Goal: Information Seeking & Learning: Check status

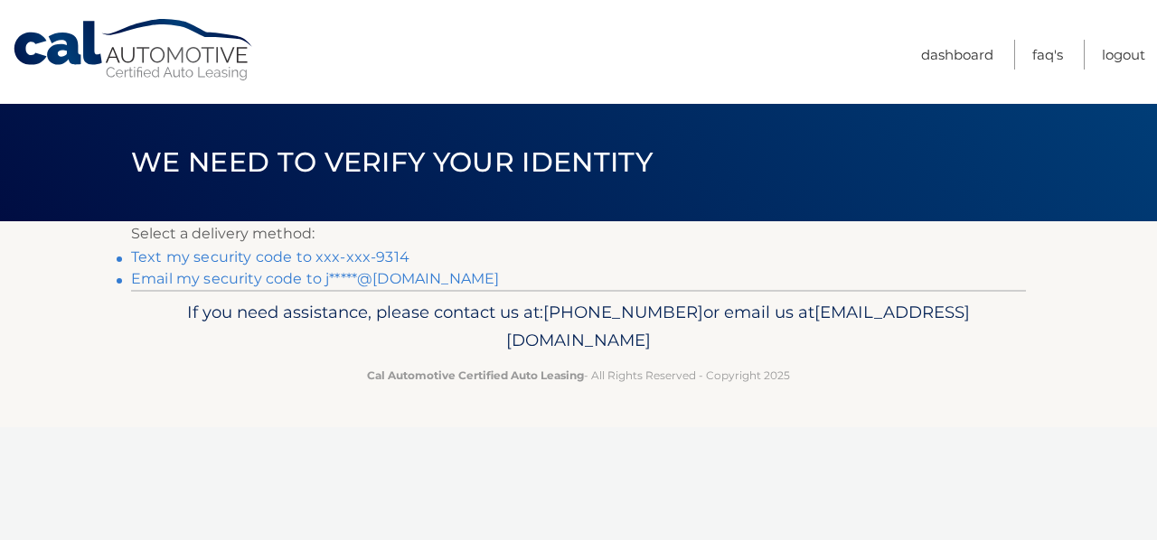
click at [375, 252] on link "Text my security code to xxx-xxx-9314" at bounding box center [270, 257] width 278 height 17
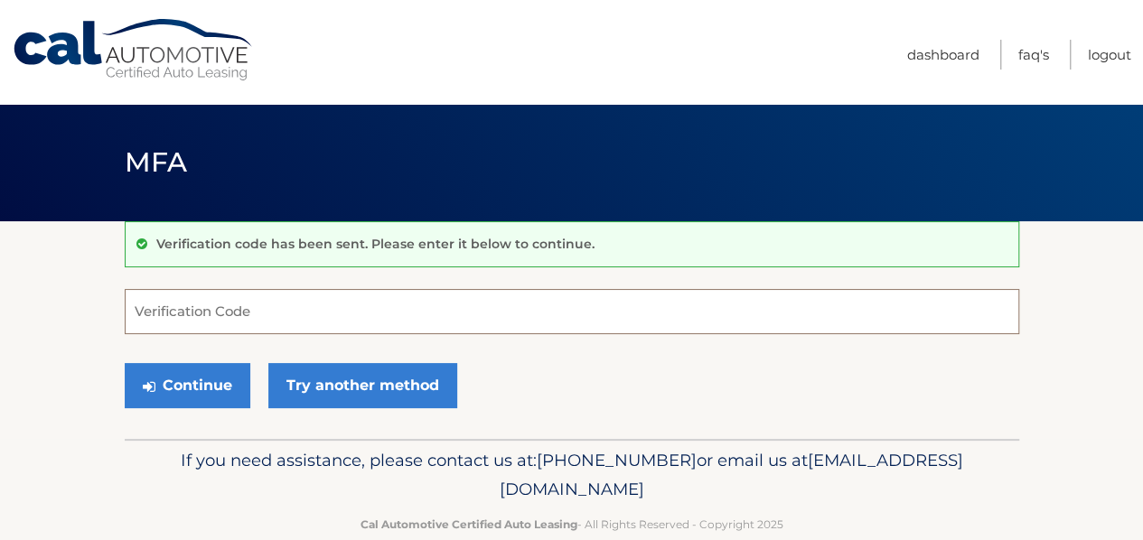
click at [338, 305] on input "Verification Code" at bounding box center [572, 311] width 895 height 45
type input "421943"
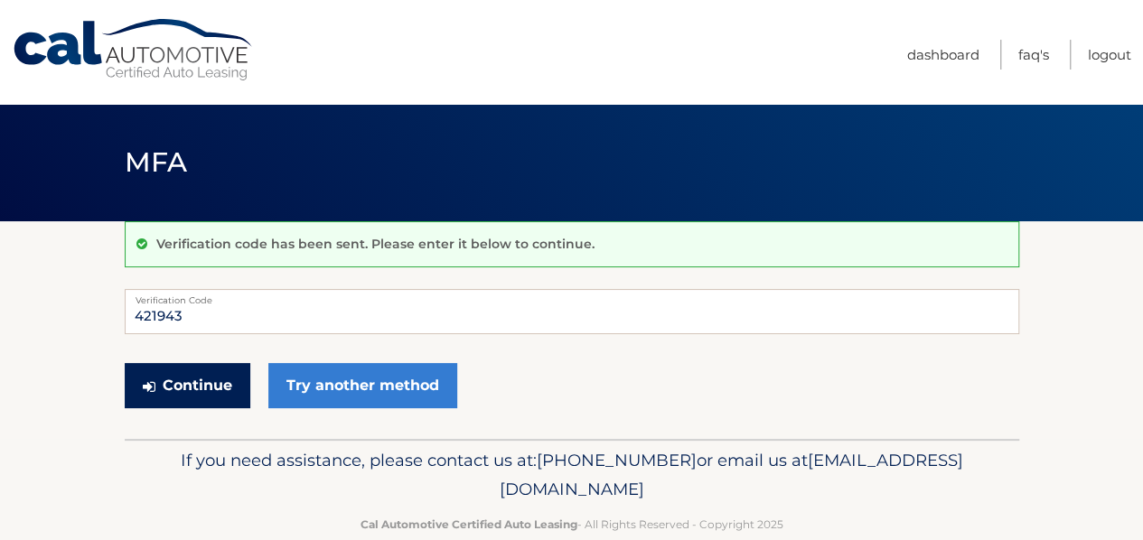
click at [200, 389] on button "Continue" at bounding box center [188, 385] width 126 height 45
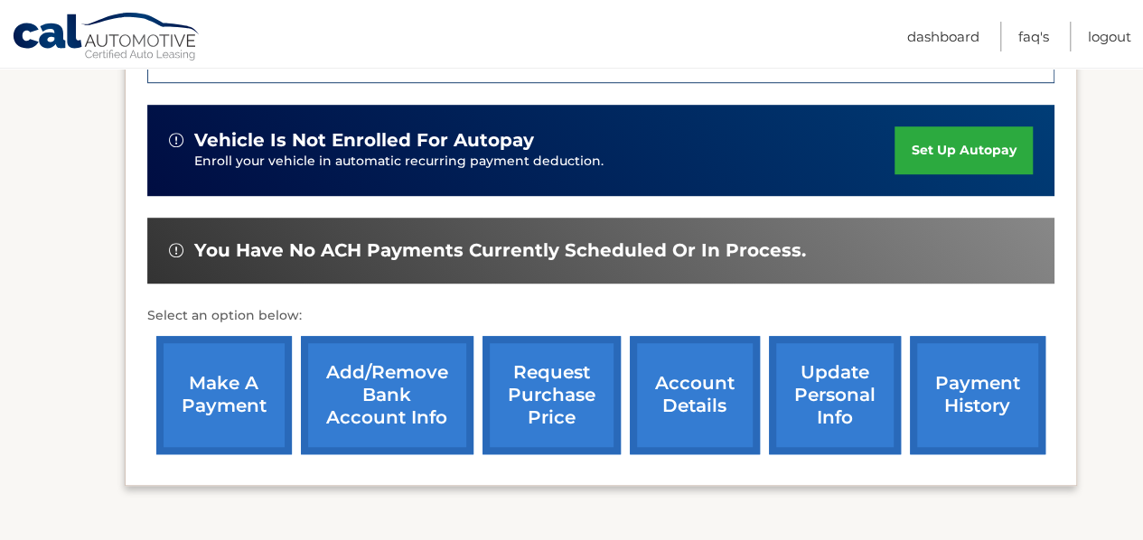
scroll to position [633, 0]
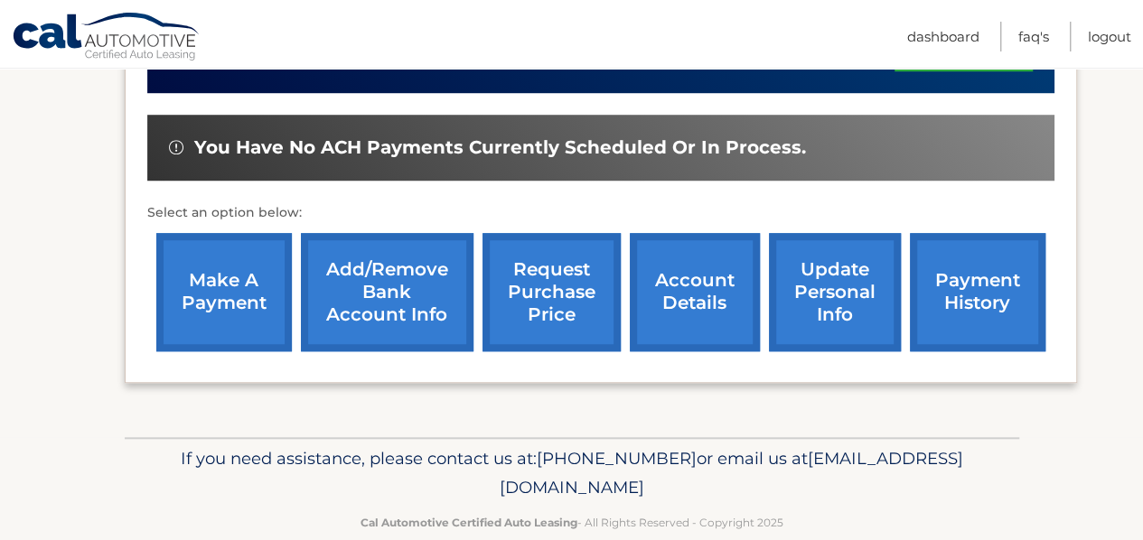
click at [568, 277] on link "request purchase price" at bounding box center [552, 292] width 138 height 118
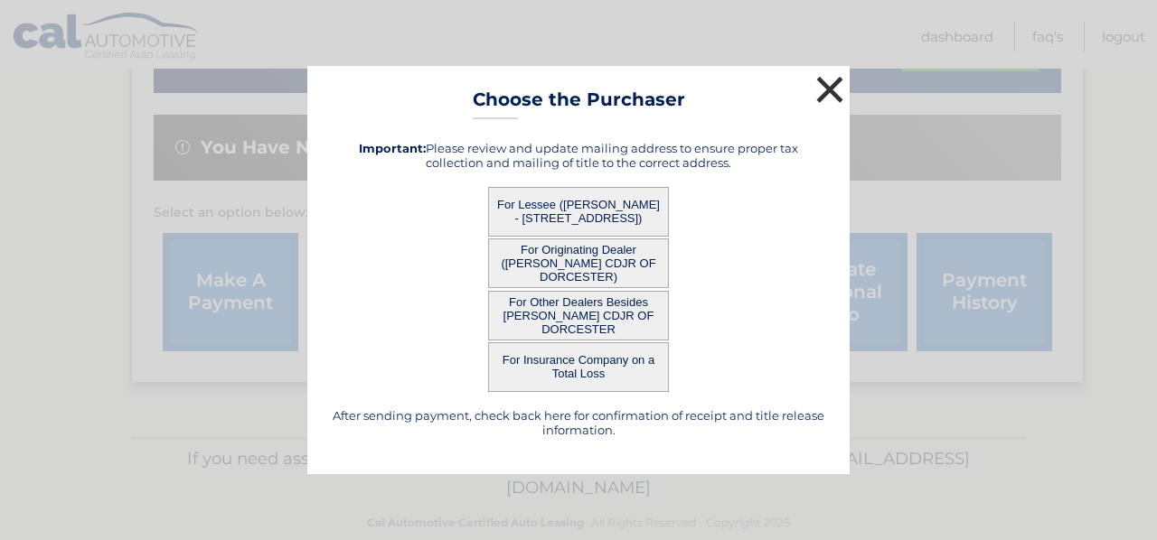
click at [832, 81] on button "×" at bounding box center [830, 89] width 36 height 36
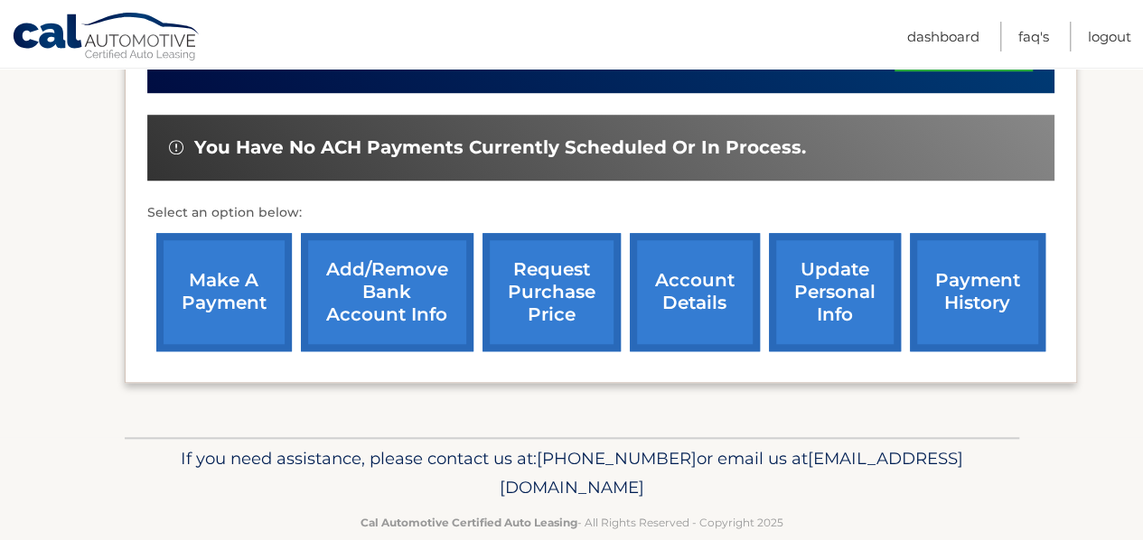
click at [697, 270] on link "account details" at bounding box center [695, 292] width 130 height 118
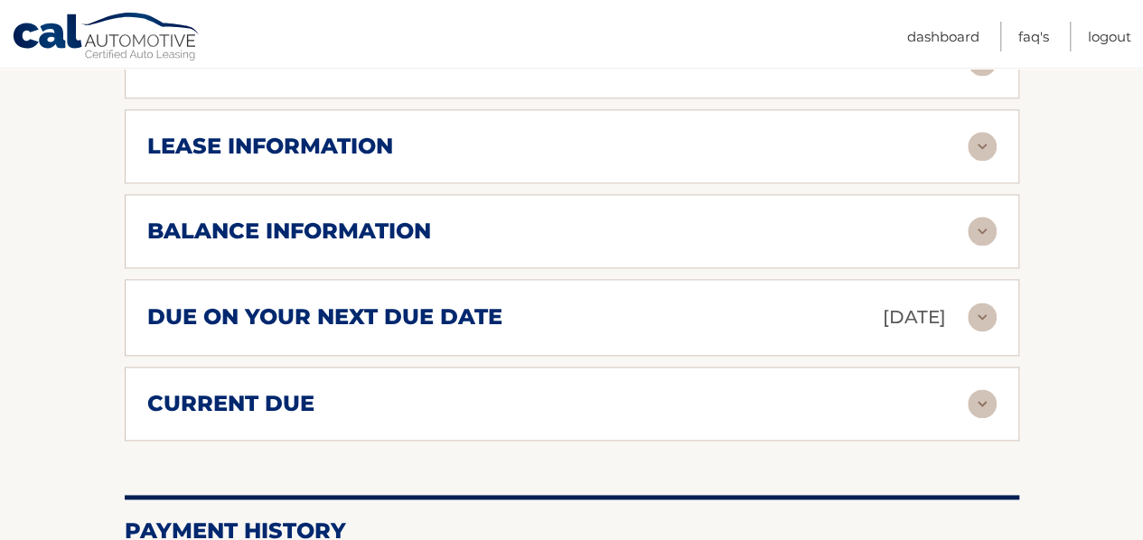
scroll to position [994, 0]
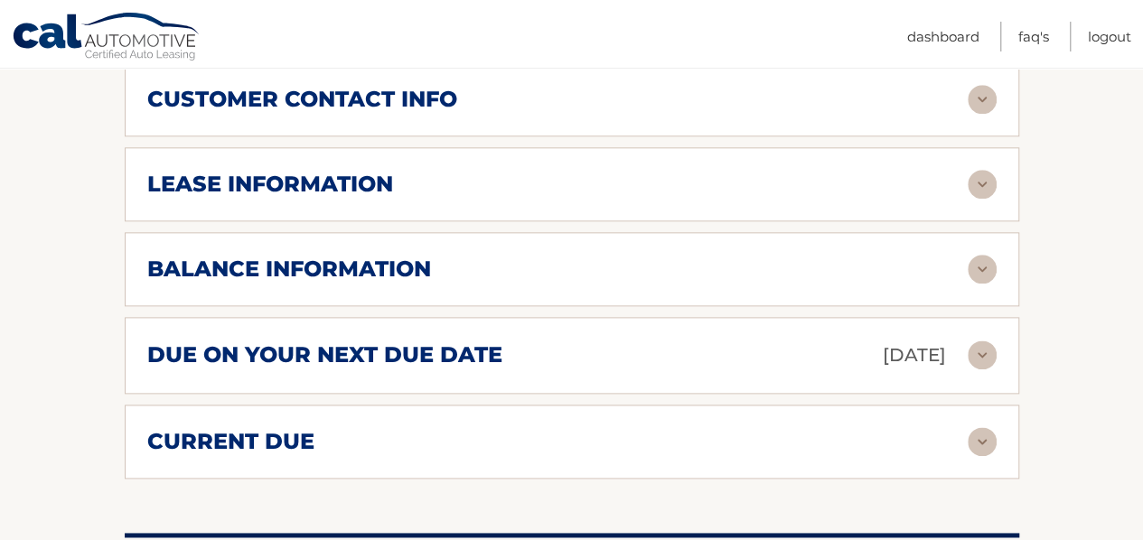
click at [615, 171] on div "lease information" at bounding box center [557, 184] width 821 height 27
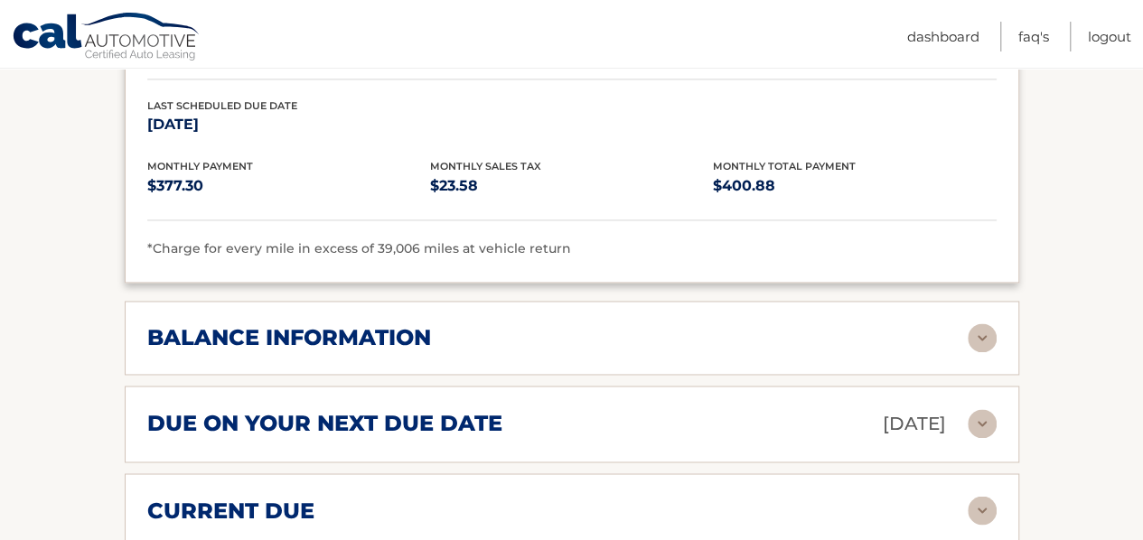
scroll to position [1265, 0]
click at [513, 300] on div "balance information Payments Received 38 Payments Remaining 1 Next Payment will…" at bounding box center [572, 337] width 895 height 74
click at [408, 324] on h2 "balance information" at bounding box center [289, 337] width 284 height 27
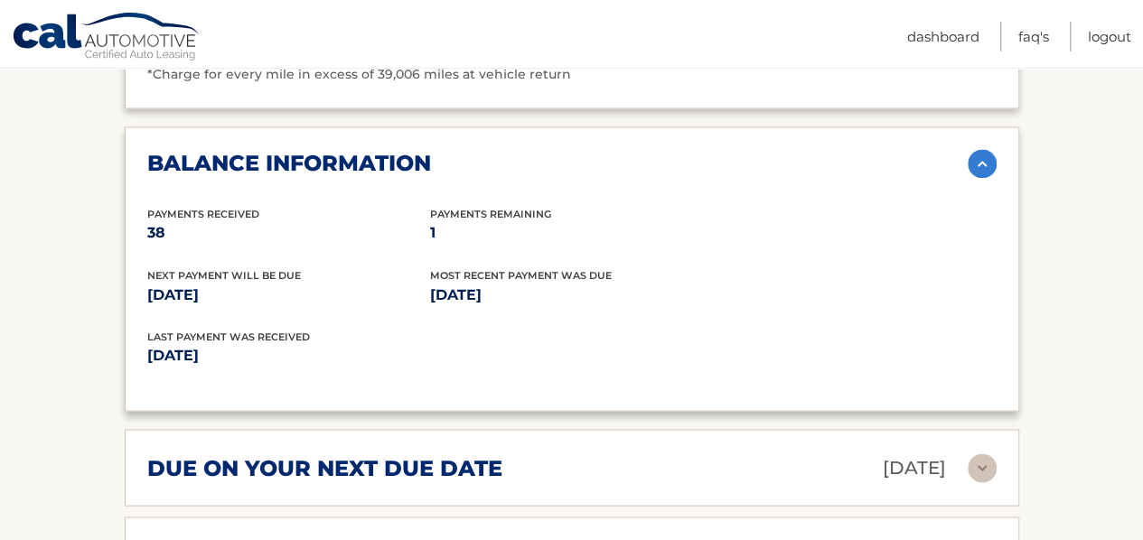
scroll to position [1446, 0]
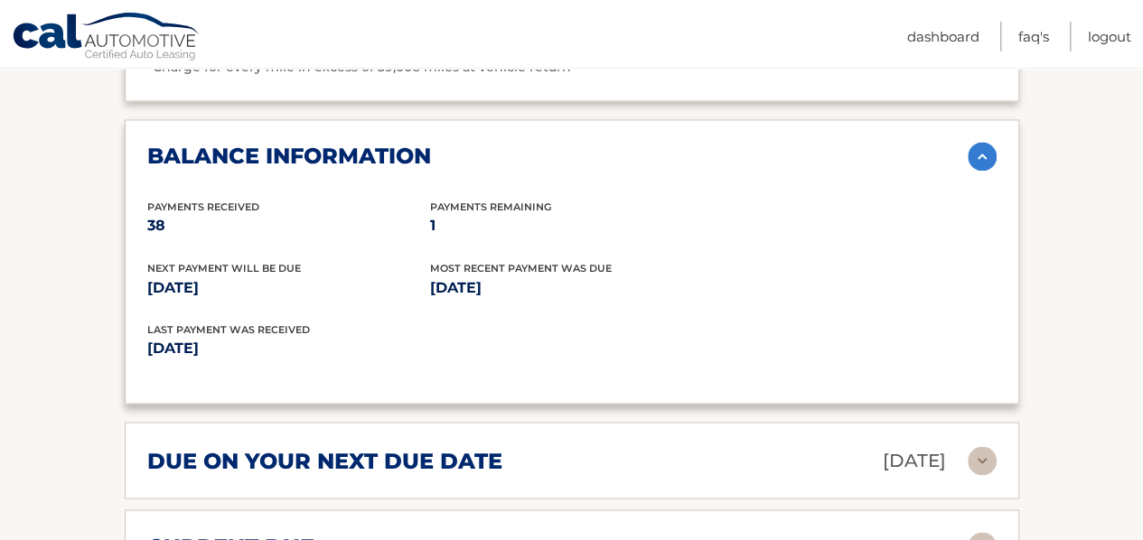
click at [432, 447] on h2 "due on your next due date" at bounding box center [324, 460] width 355 height 27
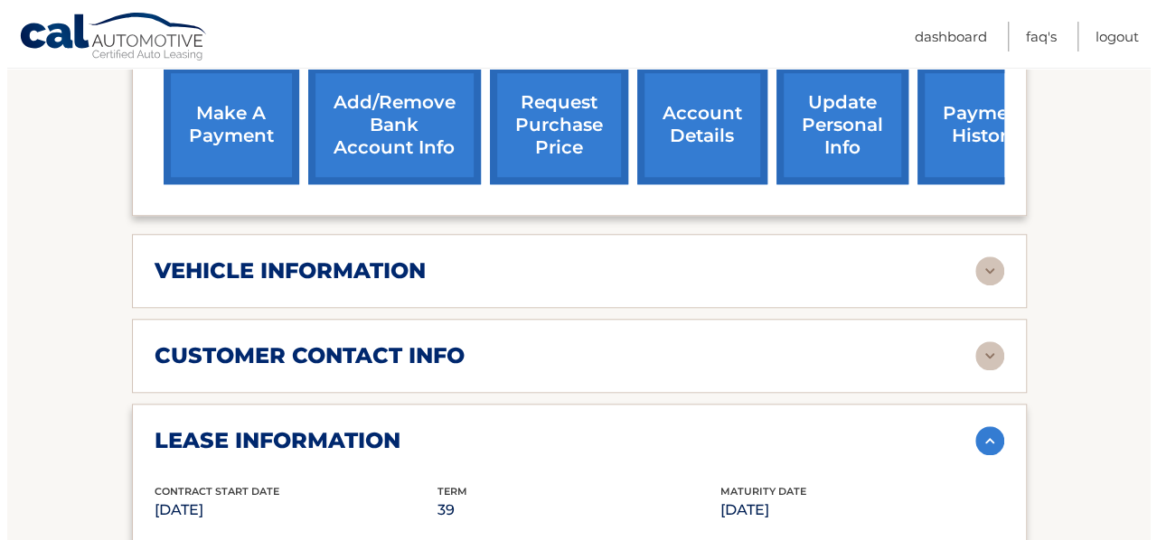
scroll to position [633, 0]
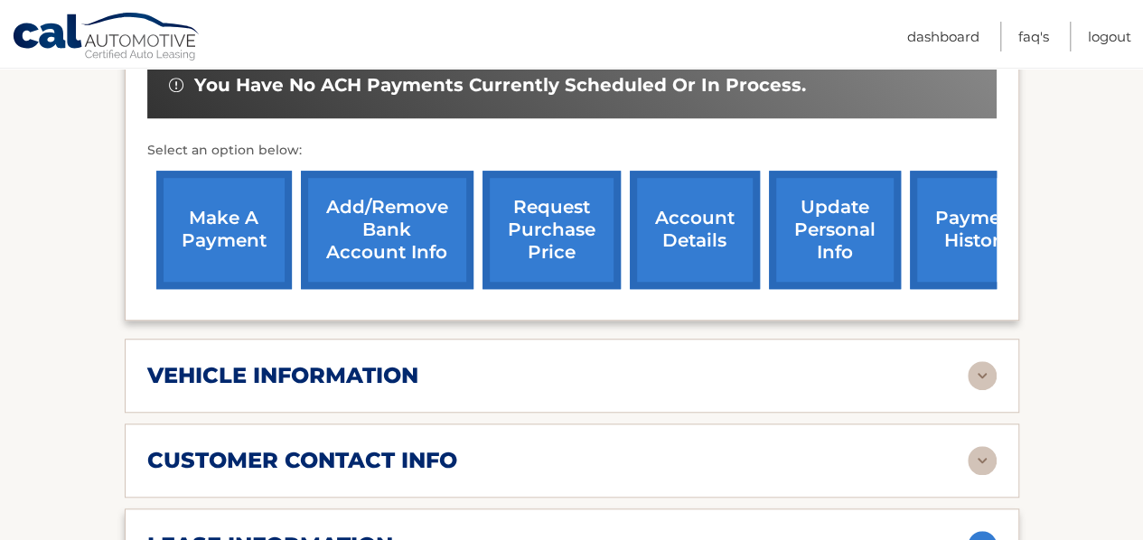
click at [555, 194] on link "request purchase price" at bounding box center [552, 230] width 138 height 118
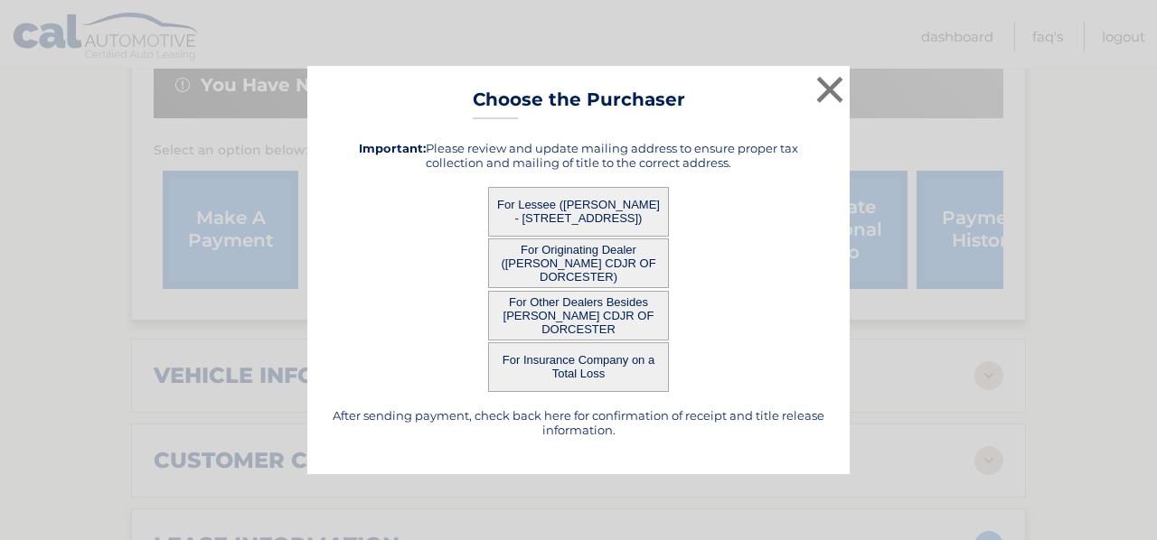
click at [596, 205] on button "For Lessee ([PERSON_NAME] - [STREET_ADDRESS])" at bounding box center [578, 212] width 181 height 50
click at [647, 196] on button "For Lessee ([PERSON_NAME] - [STREET_ADDRESS])" at bounding box center [578, 212] width 181 height 50
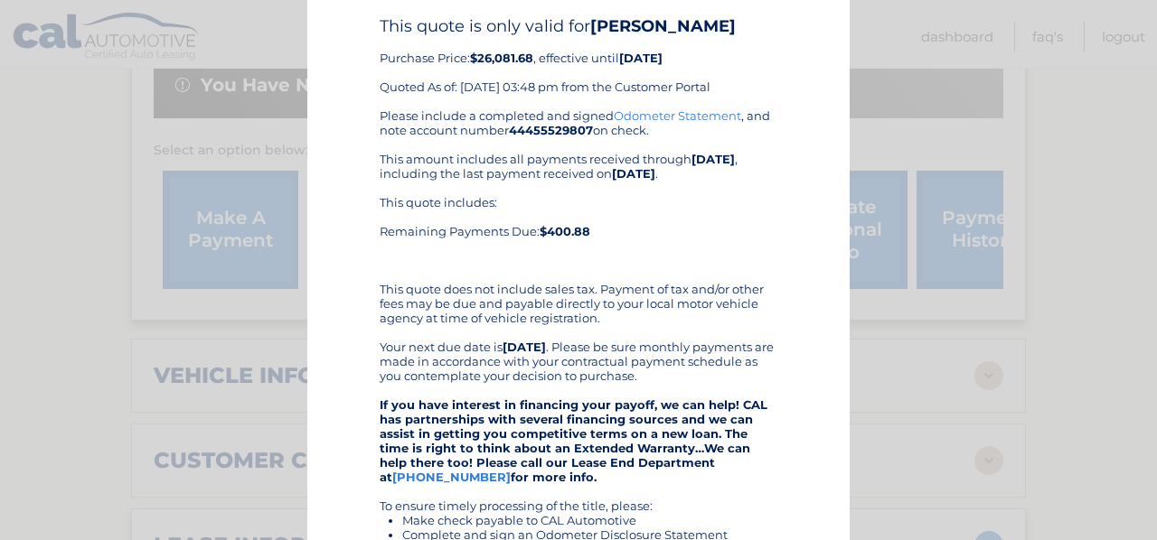
scroll to position [0, 0]
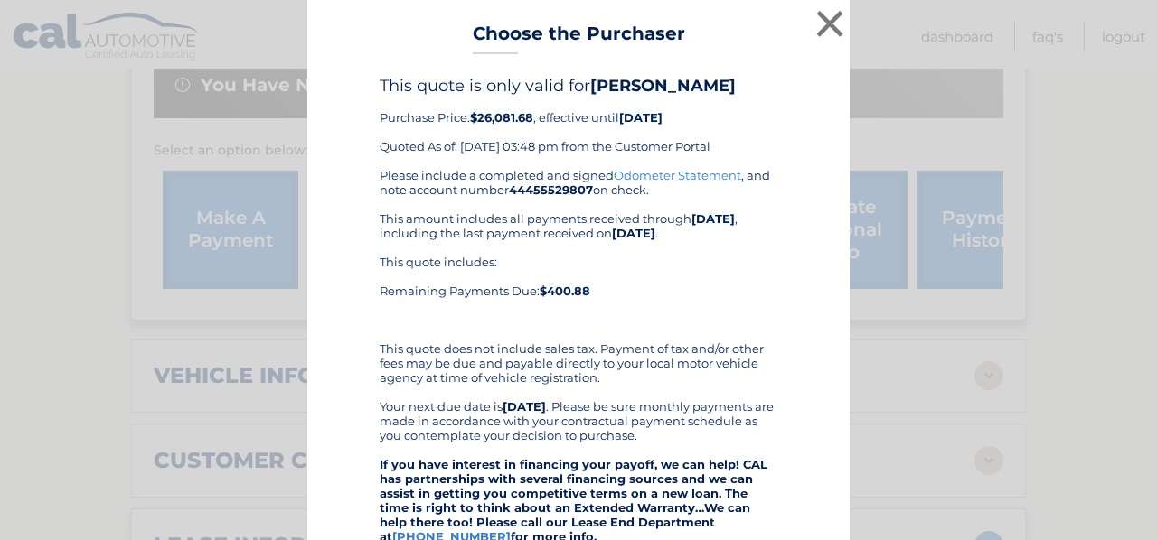
click at [660, 172] on link "Odometer Statement" at bounding box center [677, 175] width 127 height 14
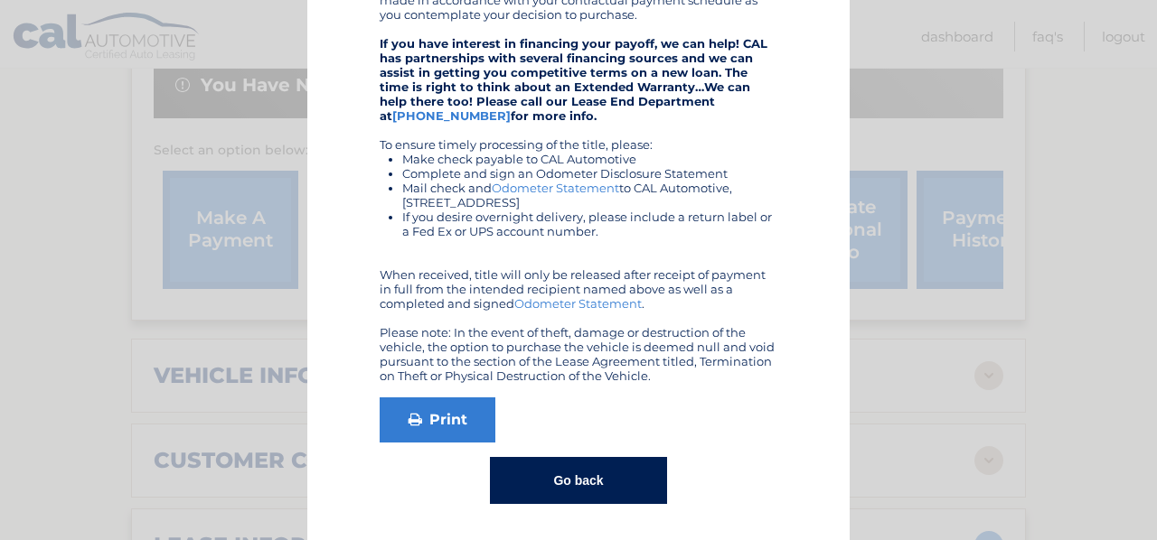
scroll to position [421, 0]
click at [441, 414] on link "Print" at bounding box center [438, 420] width 116 height 45
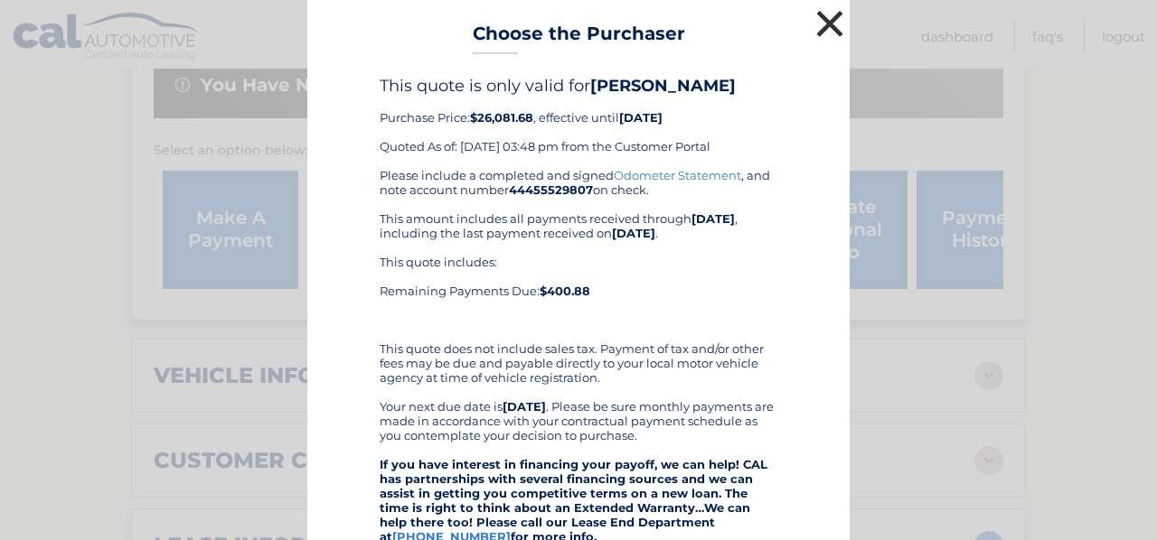
click at [823, 15] on button "×" at bounding box center [830, 23] width 36 height 36
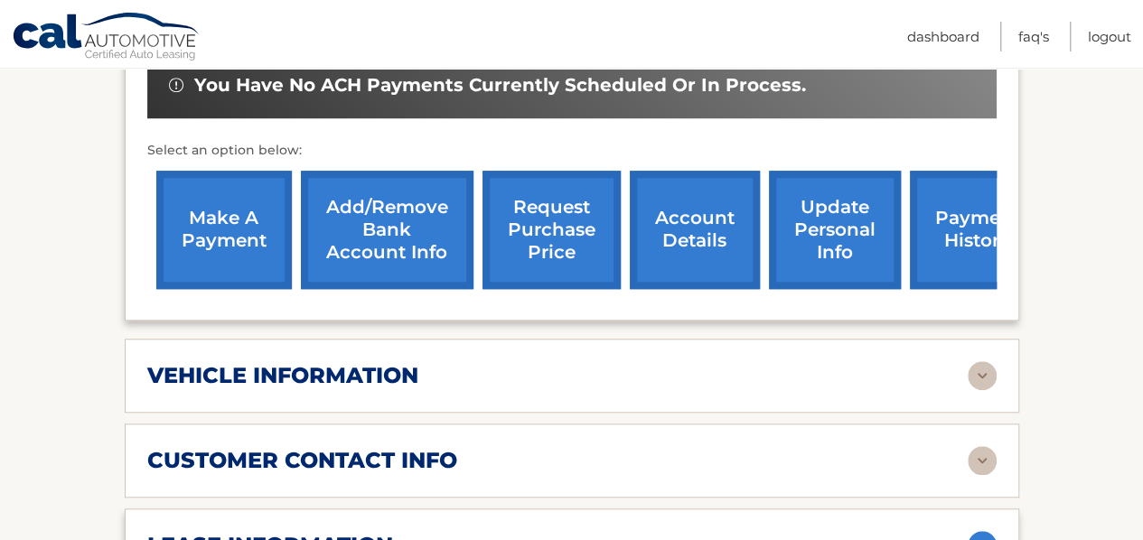
click at [528, 196] on link "request purchase price" at bounding box center [552, 230] width 138 height 118
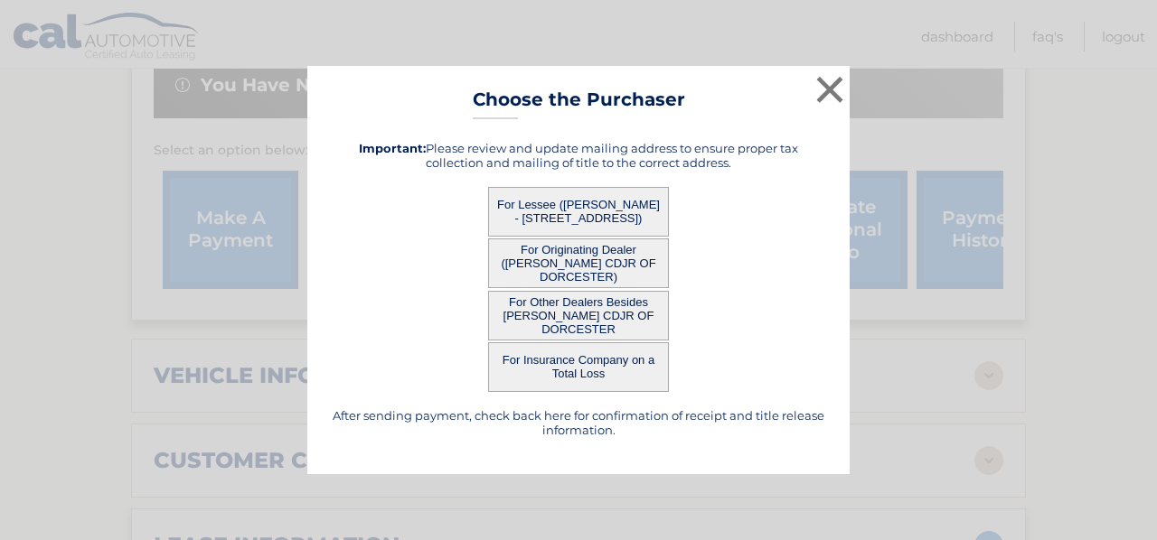
click at [586, 311] on button "For Other Dealers Besides QUIRK CDJR OF DORCESTER" at bounding box center [578, 316] width 181 height 50
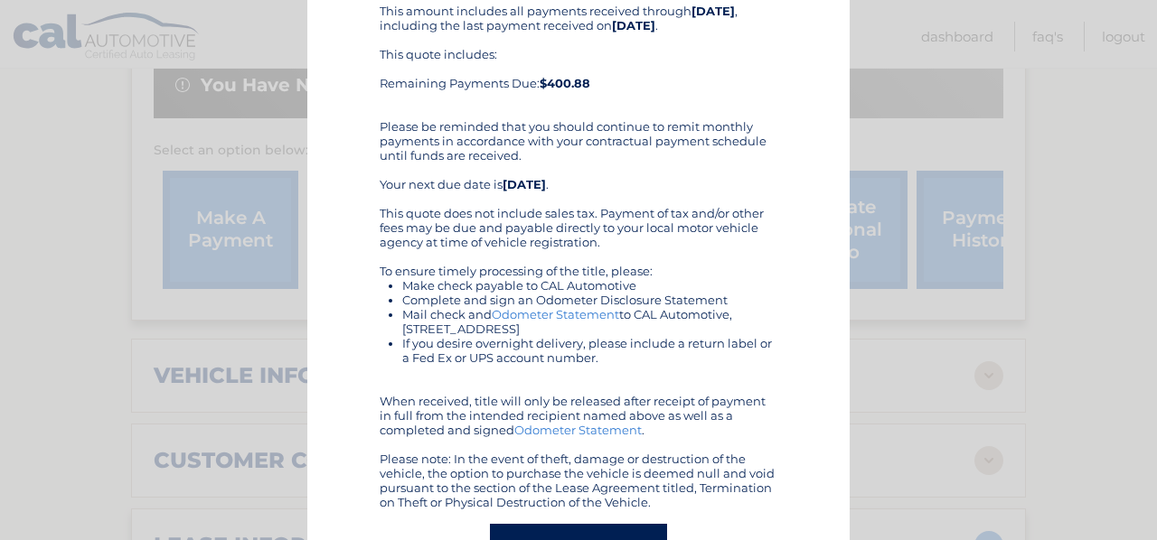
scroll to position [338, 0]
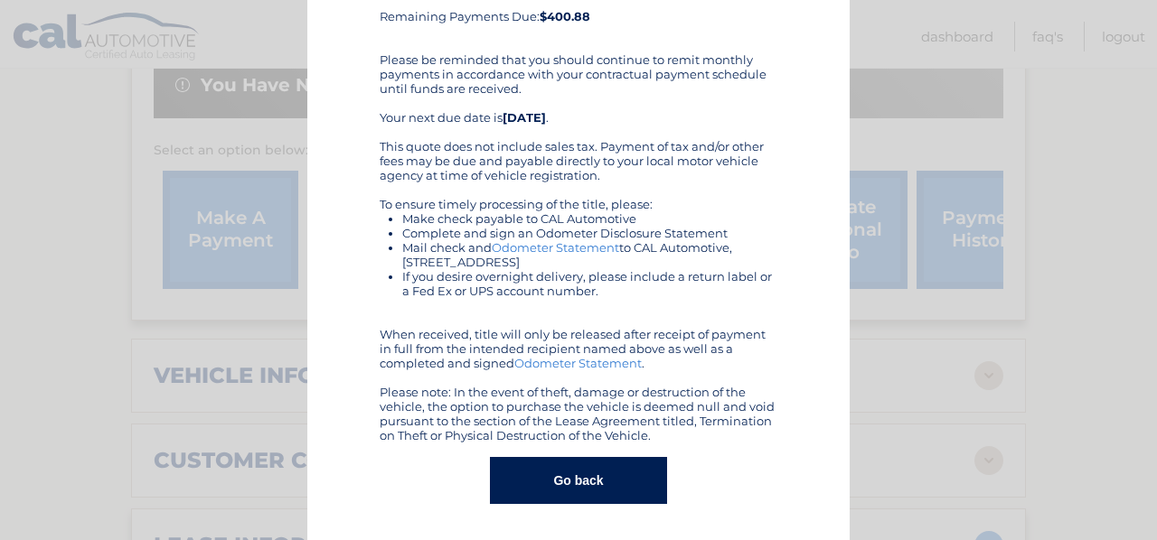
click at [631, 467] on button "Go back" at bounding box center [578, 480] width 176 height 47
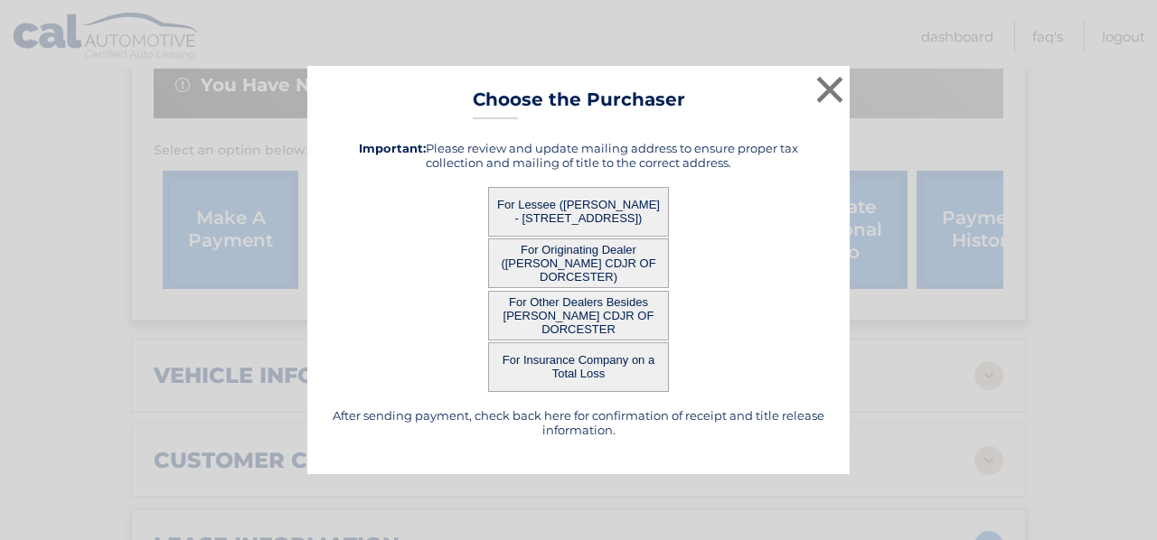
scroll to position [0, 0]
click at [587, 297] on button "For Other Dealers Besides QUIRK CDJR OF DORCESTER" at bounding box center [578, 316] width 181 height 50
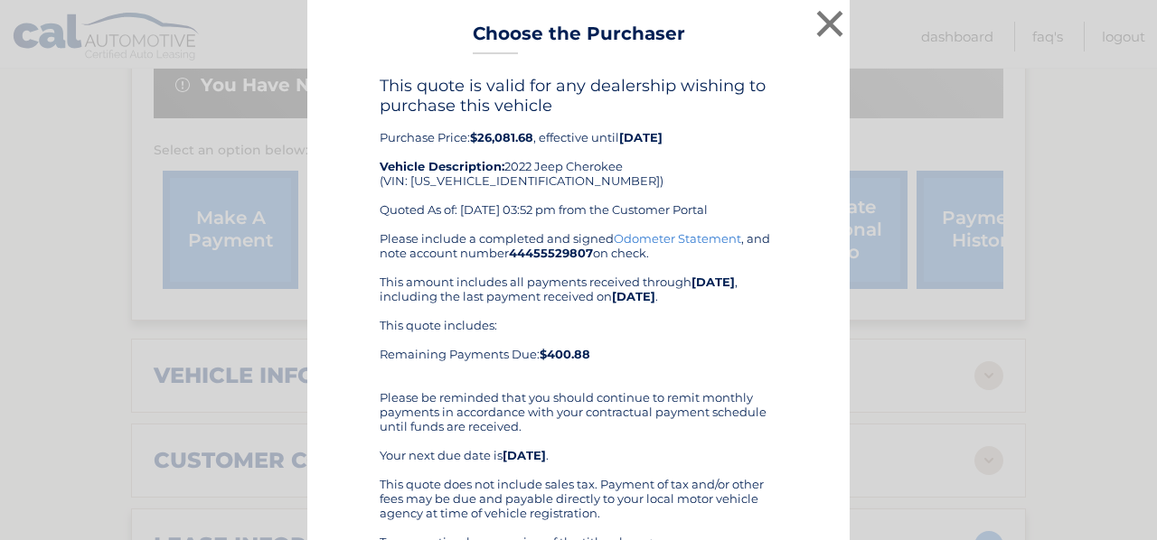
drag, startPoint x: 773, startPoint y: 117, endPoint x: 833, endPoint y: 90, distance: 66.0
click at [833, 90] on div "× Choose the Purchaser Go back to menu After sending payment, check back here f…" at bounding box center [578, 439] width 542 height 879
click at [823, 22] on button "×" at bounding box center [830, 23] width 36 height 36
